Goal: Use online tool/utility: Utilize a website feature to perform a specific function

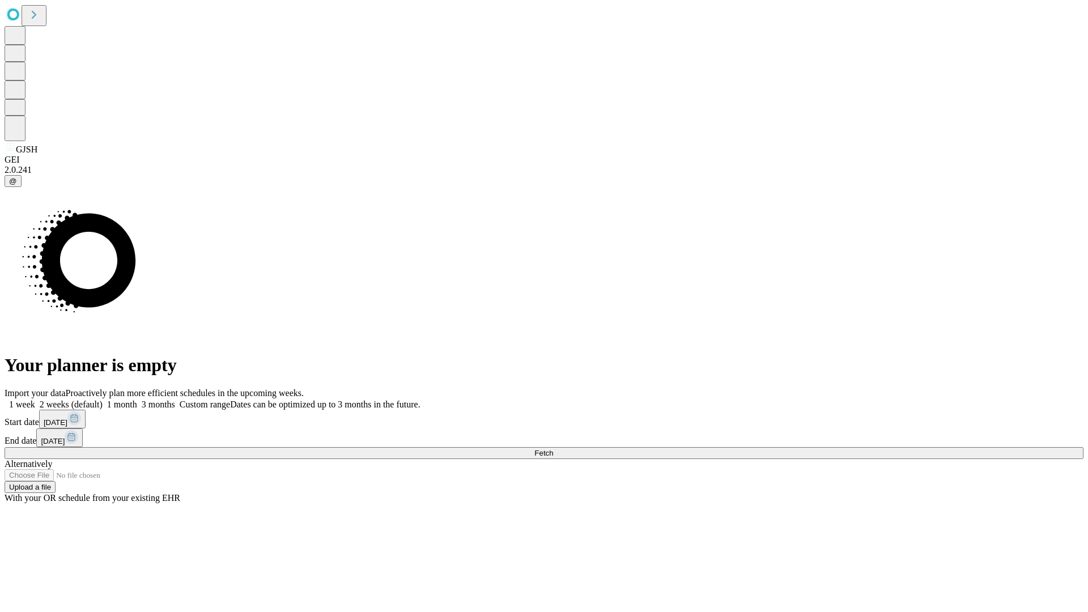
click at [553, 449] on span "Fetch" at bounding box center [544, 453] width 19 height 9
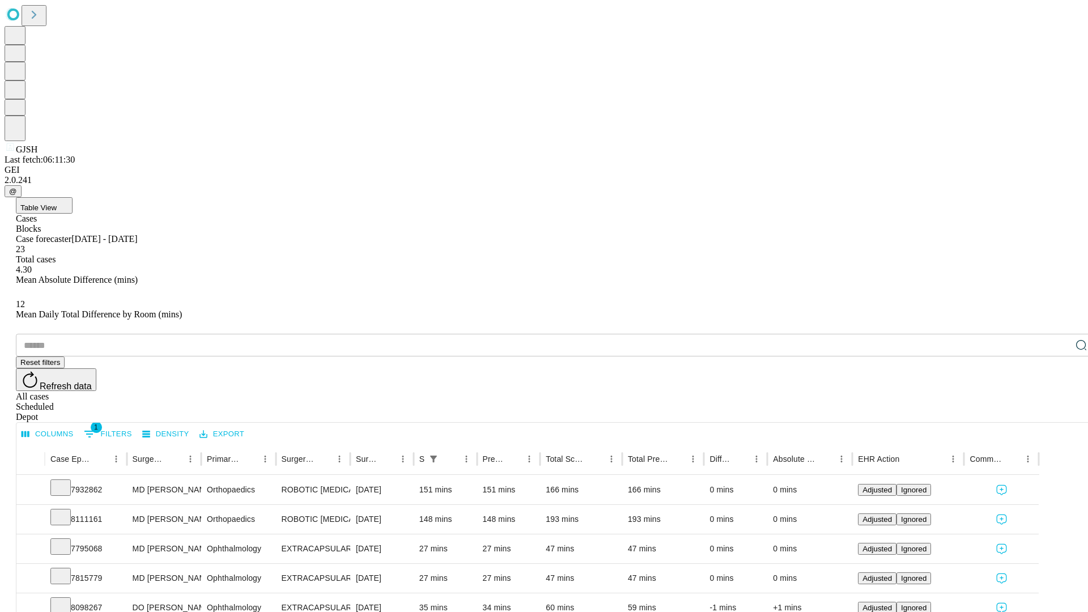
click at [57, 203] on span "Table View" at bounding box center [38, 207] width 36 height 9
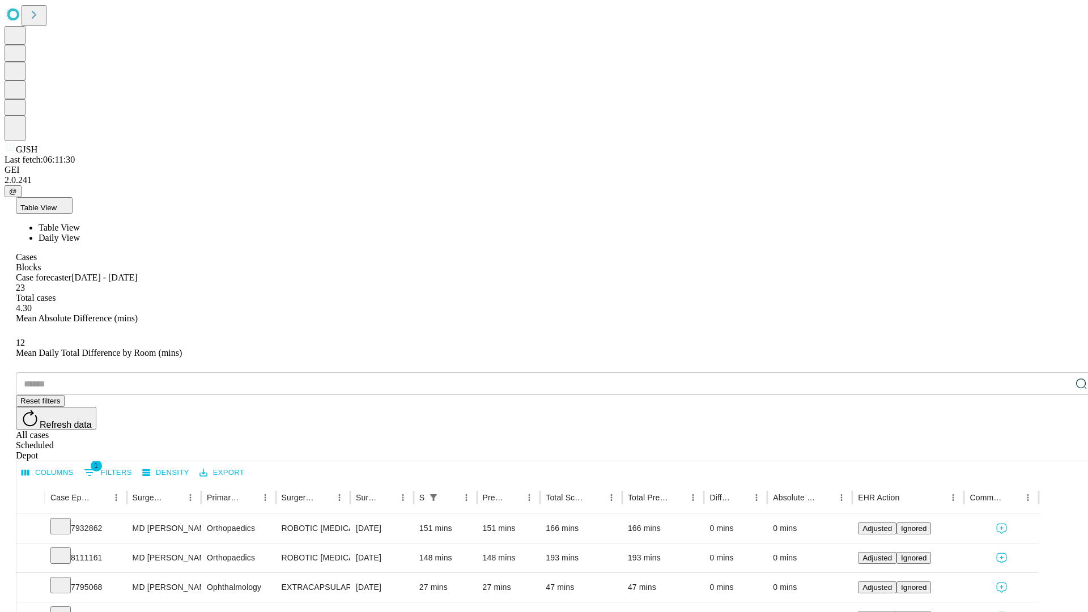
click at [80, 233] on span "Daily View" at bounding box center [59, 238] width 41 height 10
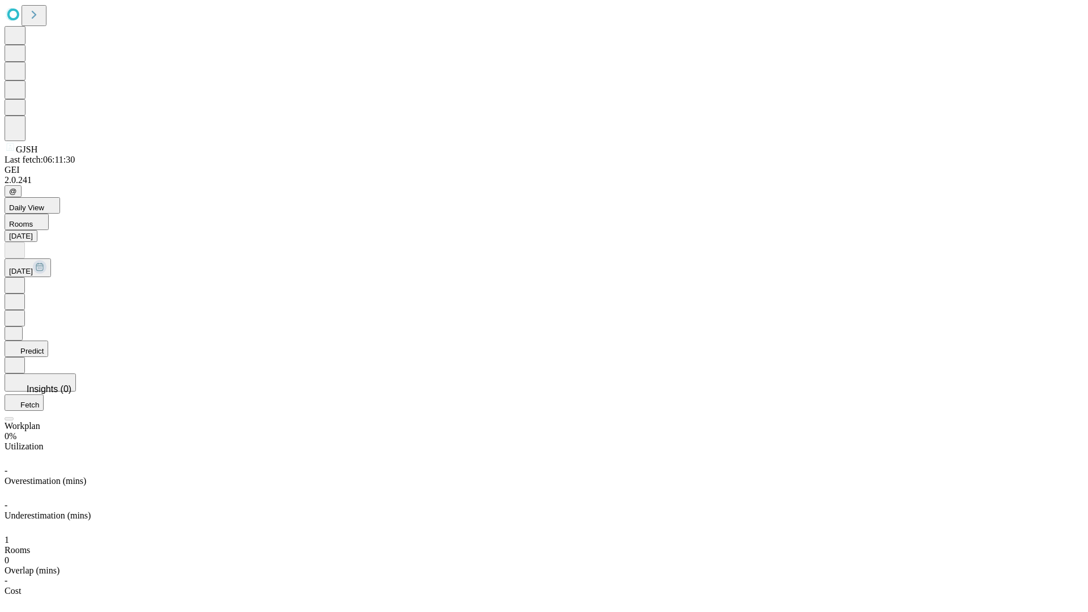
click at [48, 341] on button "Predict" at bounding box center [27, 349] width 44 height 16
